Goal: Information Seeking & Learning: Learn about a topic

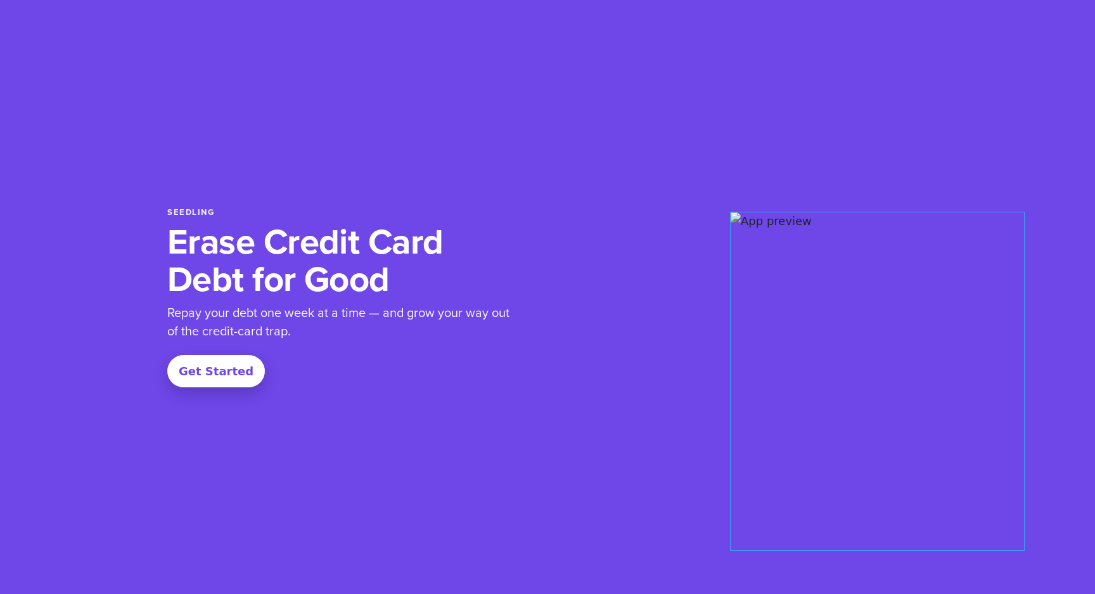
click at [595, 376] on div at bounding box center [750, 297] width 355 height 338
click at [711, 480] on div "Seedling Erase Credit Card Debt for Good Repay your debt one week at a time — a…" at bounding box center [547, 296] width 760 height 419
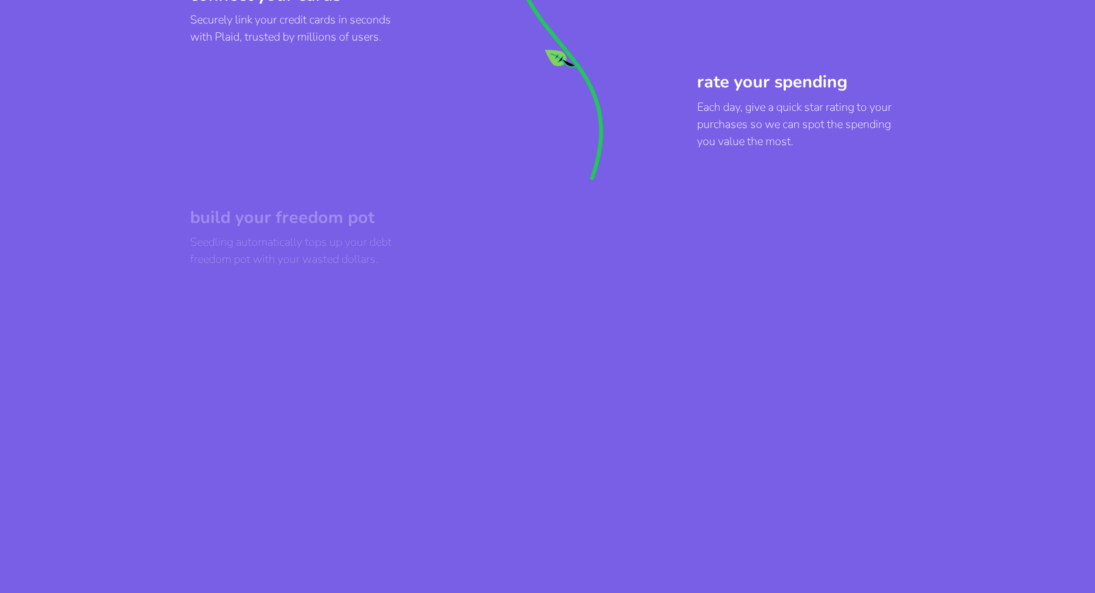
scroll to position [824, 0]
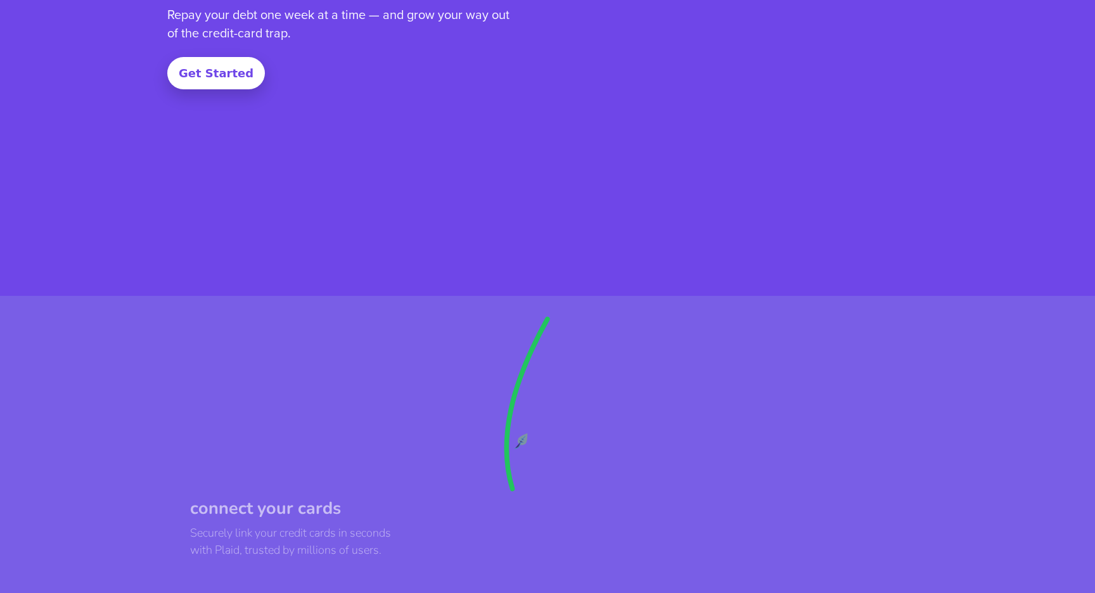
scroll to position [288, 0]
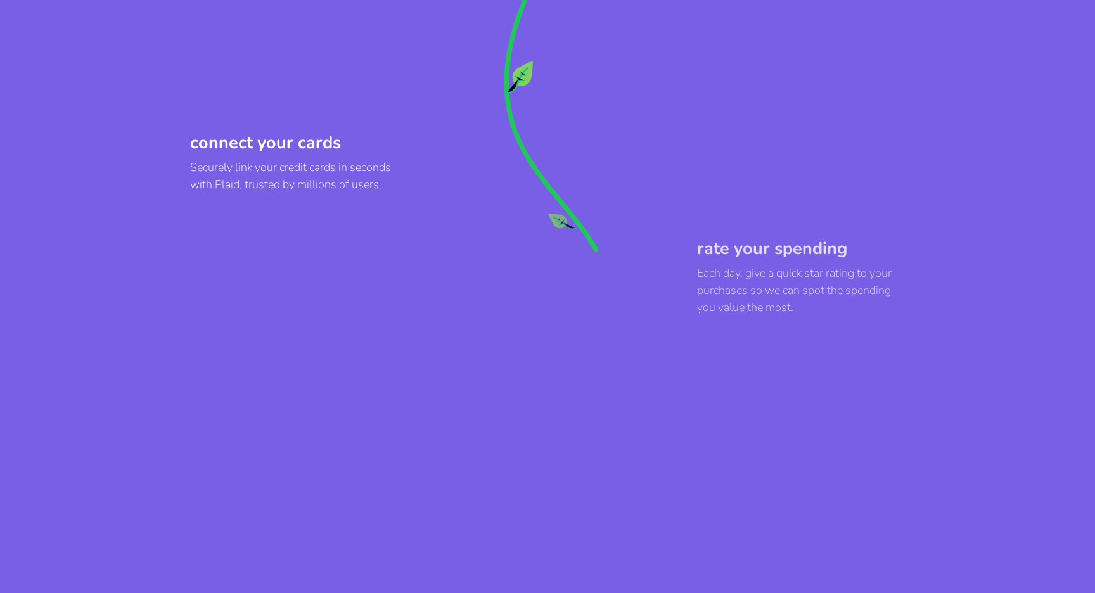
scroll to position [653, 0]
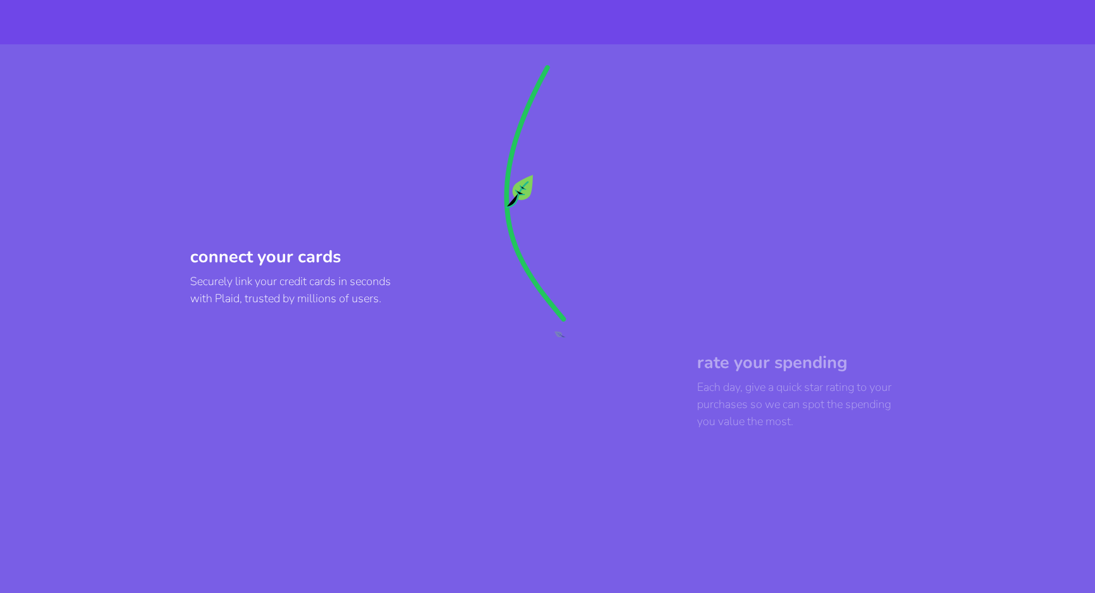
scroll to position [601, 0]
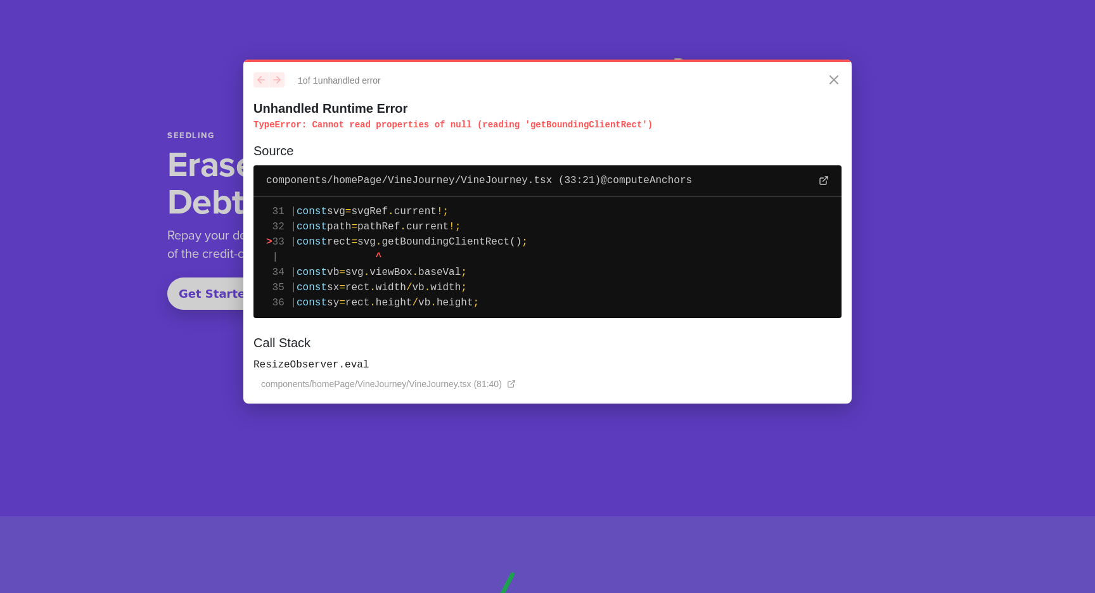
scroll to position [73, 0]
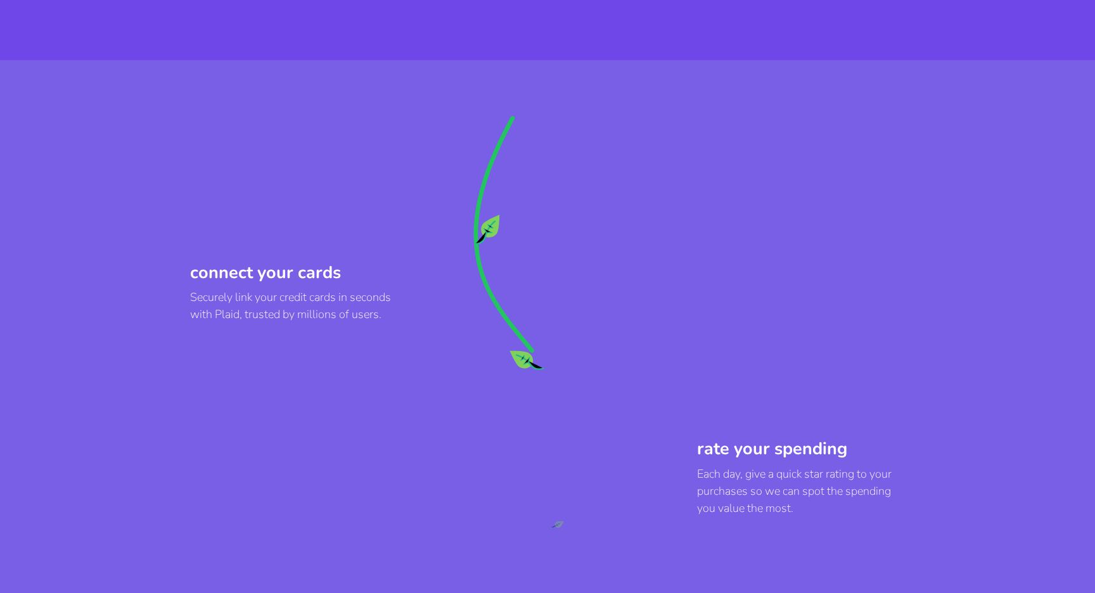
scroll to position [525, 0]
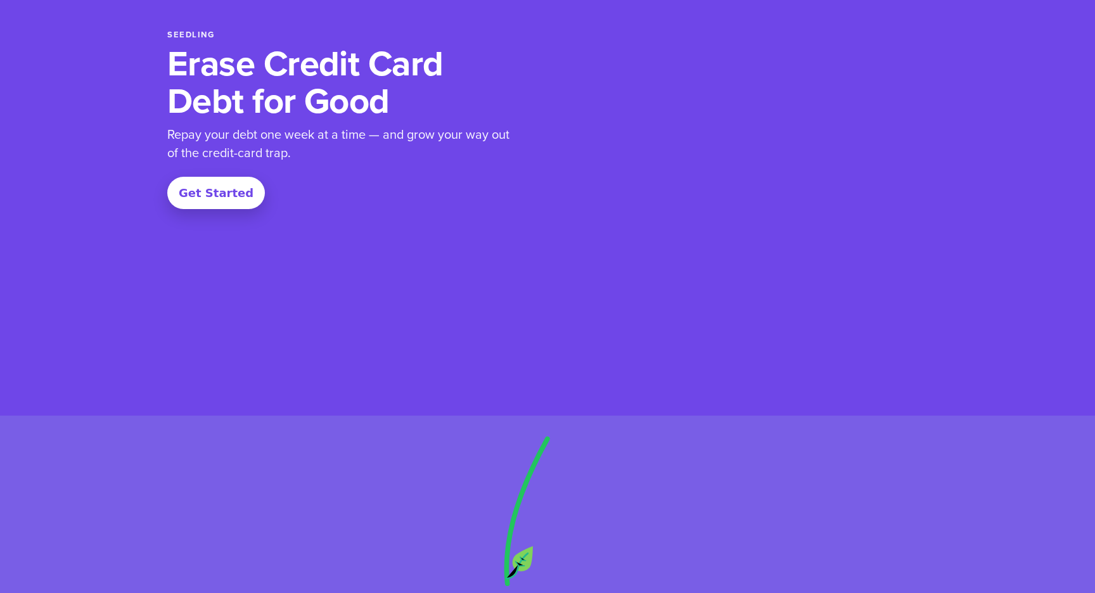
scroll to position [163, 0]
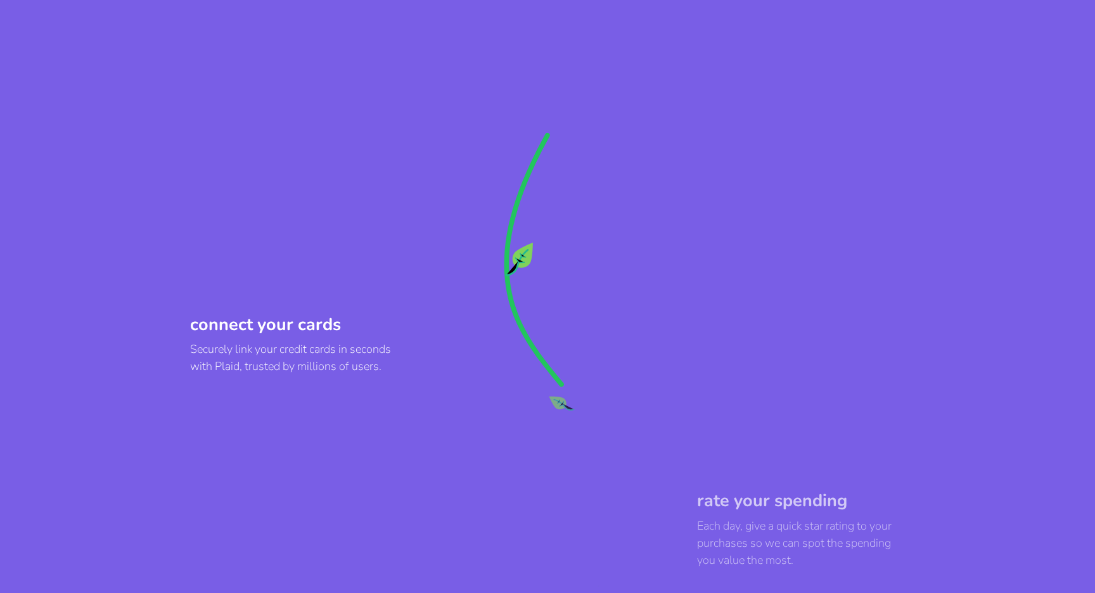
scroll to position [337, 0]
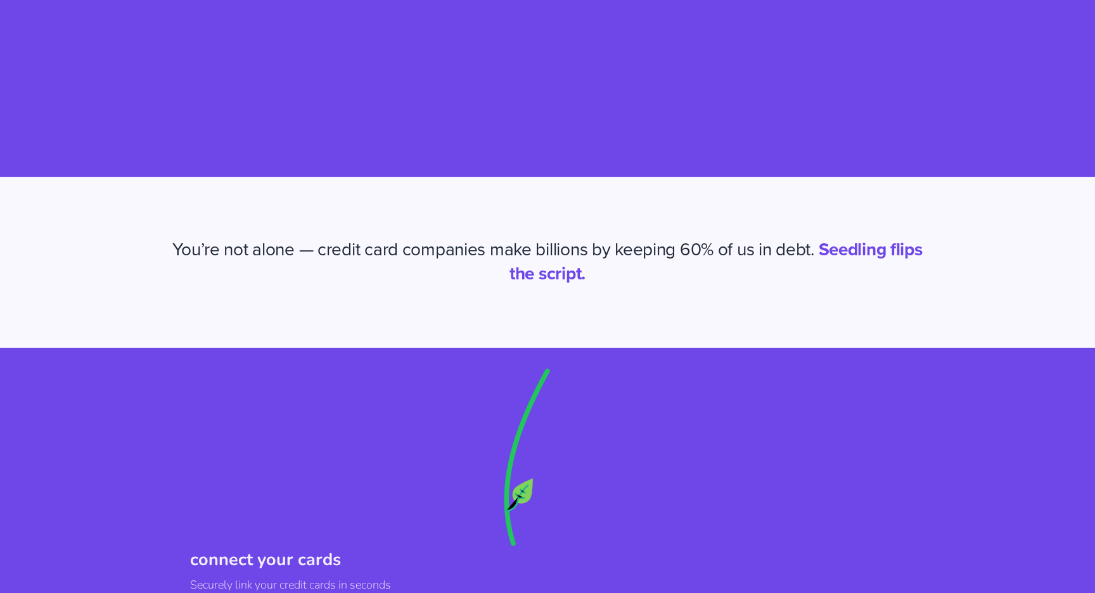
scroll to position [421, 0]
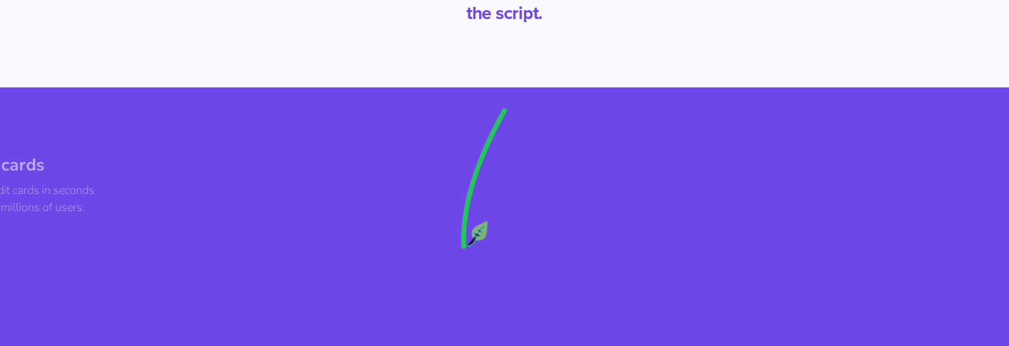
scroll to position [484, 0]
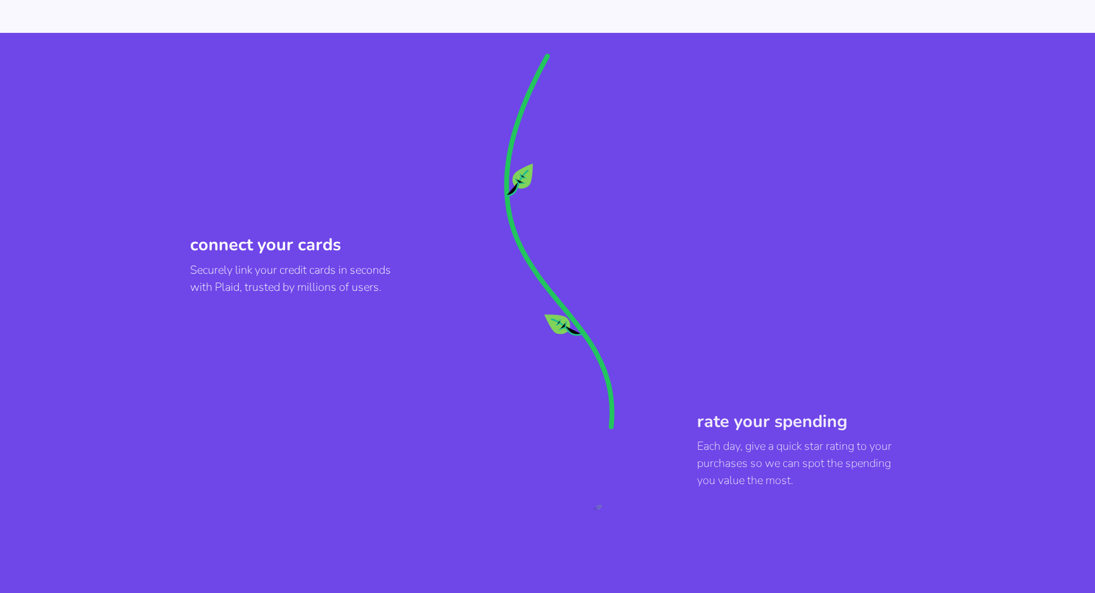
click at [1003, 367] on section "connect your cards Securely link your credit cards in seconds with Plaid, trust…" at bounding box center [547, 519] width 1095 height 973
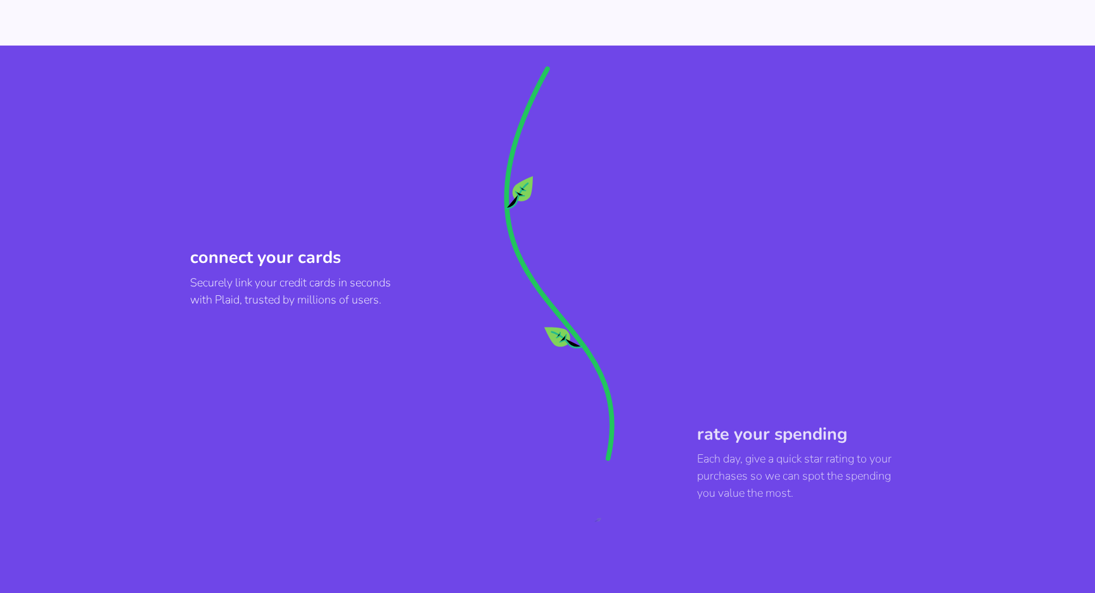
scroll to position [691, 0]
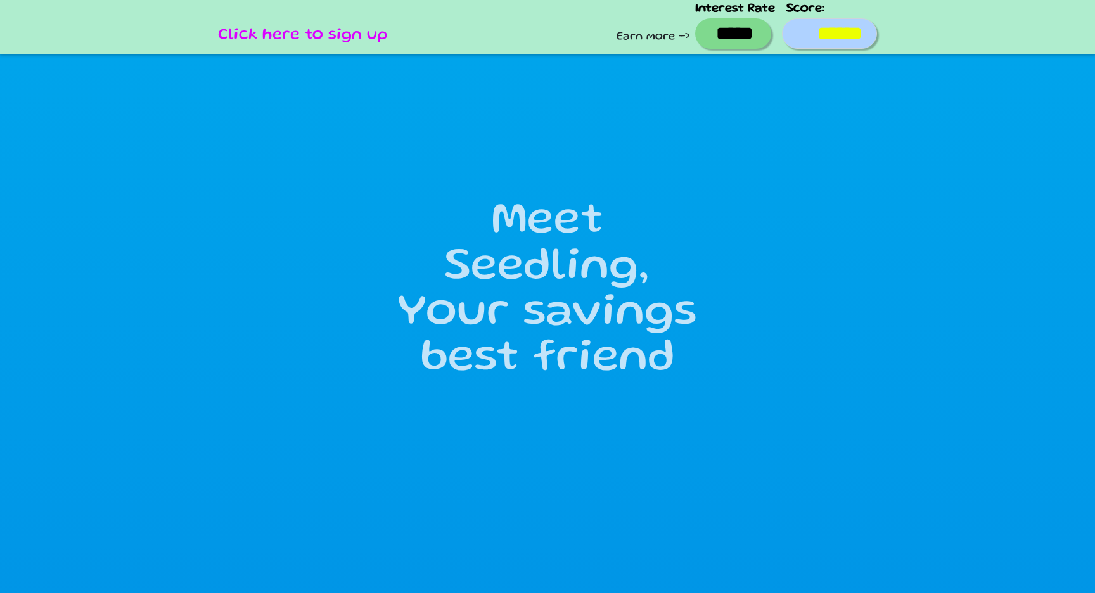
type input "******"
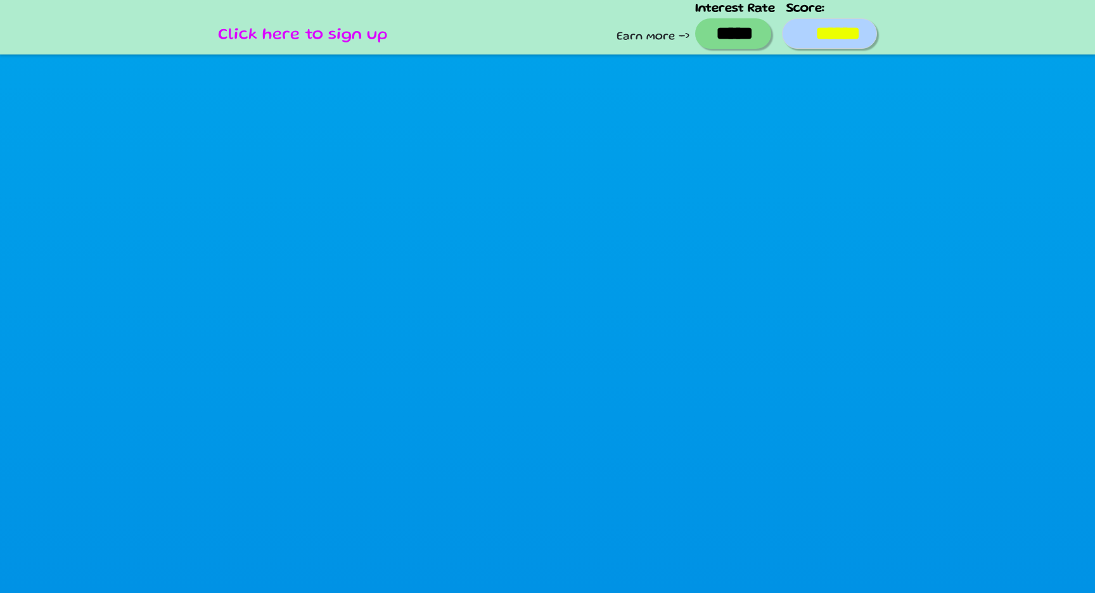
scroll to position [4664, 0]
